Goal: Information Seeking & Learning: Find specific fact

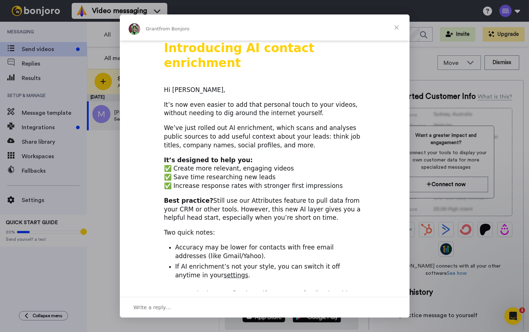
scroll to position [228, 0]
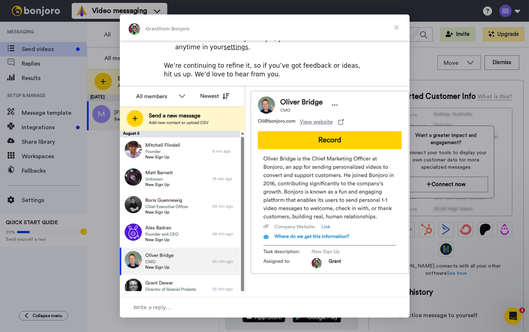
click at [395, 29] on span "Close" at bounding box center [397, 27] width 26 height 26
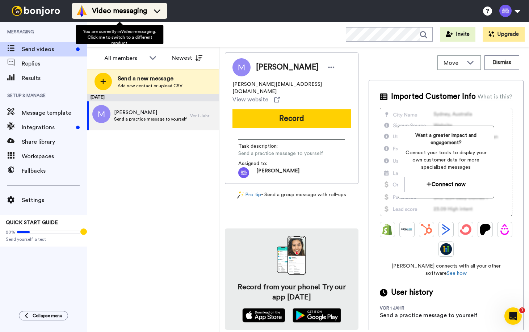
click at [160, 12] on icon at bounding box center [157, 10] width 12 height 7
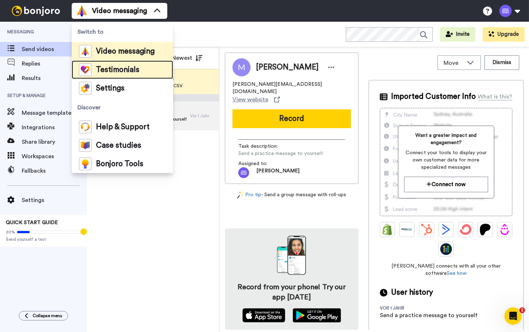
click at [120, 66] on span "Testimonials" at bounding box center [117, 69] width 43 height 7
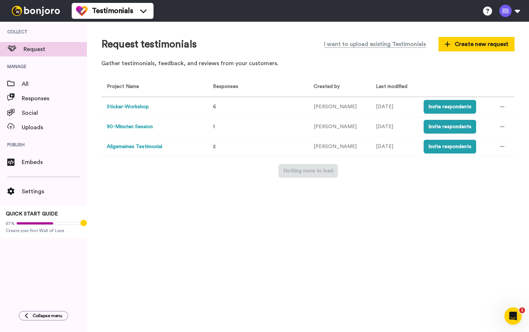
click at [141, 108] on button "Sticker-Workshop" at bounding box center [128, 107] width 42 height 8
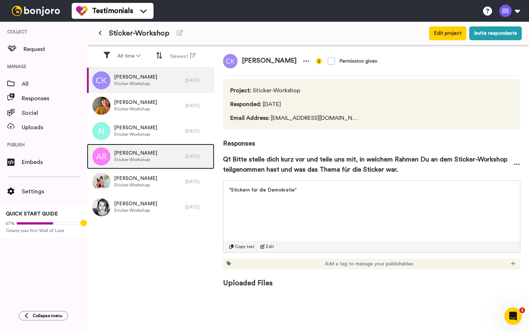
click at [147, 156] on span "[PERSON_NAME]" at bounding box center [135, 153] width 43 height 7
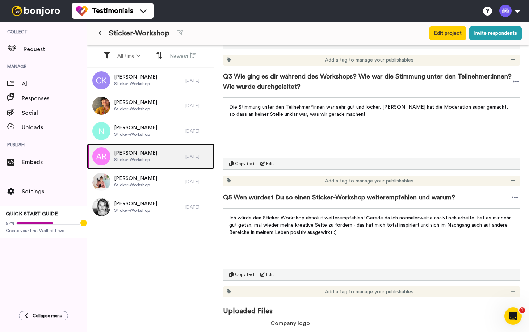
scroll to position [234, 0]
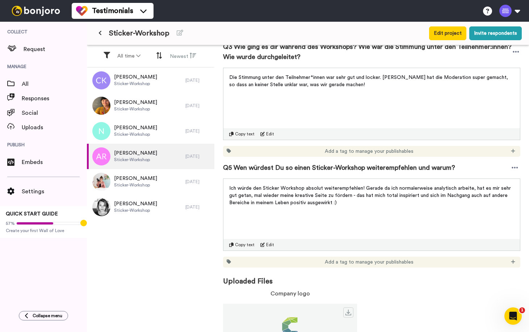
drag, startPoint x: 228, startPoint y: 187, endPoint x: 372, endPoint y: 211, distance: 145.9
click at [372, 211] on div "Ich würde den Sticker Workshop absolut weiterempfehlen! Gerade da ich normalerw…" at bounding box center [372, 215] width 298 height 72
drag, startPoint x: 351, startPoint y: 205, endPoint x: 219, endPoint y: 188, distance: 133.4
click at [219, 188] on div "[PERSON_NAME] Permission given Project : Sticker-Workshop Responded : [DATE] Em…" at bounding box center [372, 189] width 315 height 289
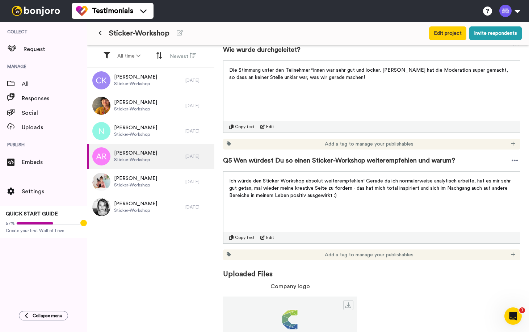
scroll to position [270, 0]
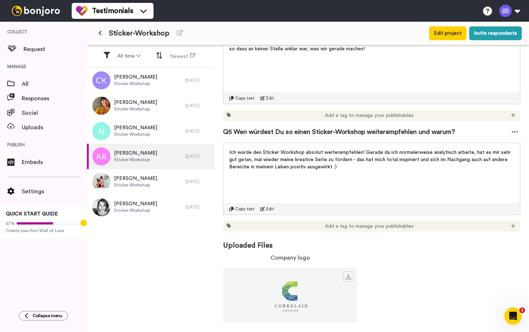
copy span "Ich würde den Sticker Workshop absolut weiterempfehlen! Gerade da ich normalerw…"
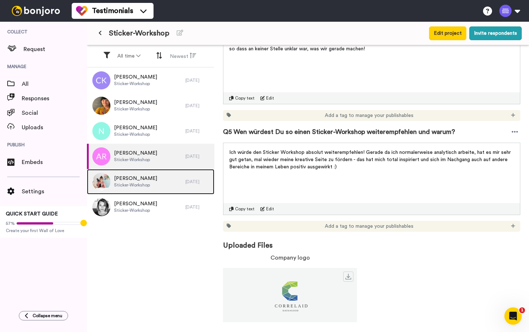
click at [133, 174] on div "[PERSON_NAME]-Workshop" at bounding box center [136, 181] width 99 height 25
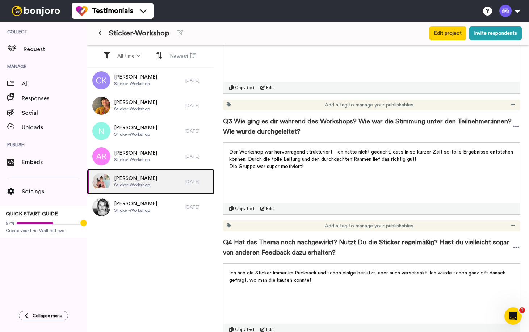
scroll to position [159, 0]
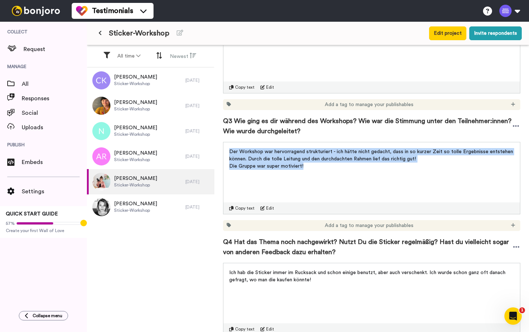
drag, startPoint x: 313, startPoint y: 165, endPoint x: 225, endPoint y: 153, distance: 88.5
click at [225, 153] on div "Der Workshop war hervorragend strukturiert - ich hätte nicht gedacht, dass in s…" at bounding box center [372, 156] width 297 height 29
copy div "Der Workshop war hervorragend strukturiert - ich hätte nicht gedacht, dass in s…"
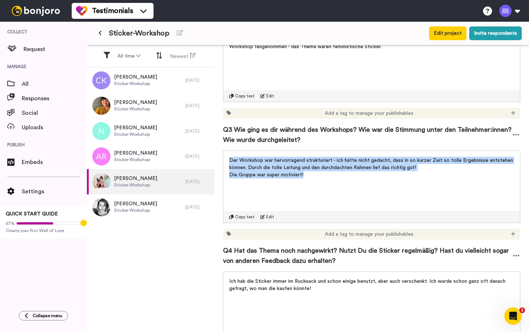
scroll to position [151, 0]
